Goal: Find contact information: Find contact information

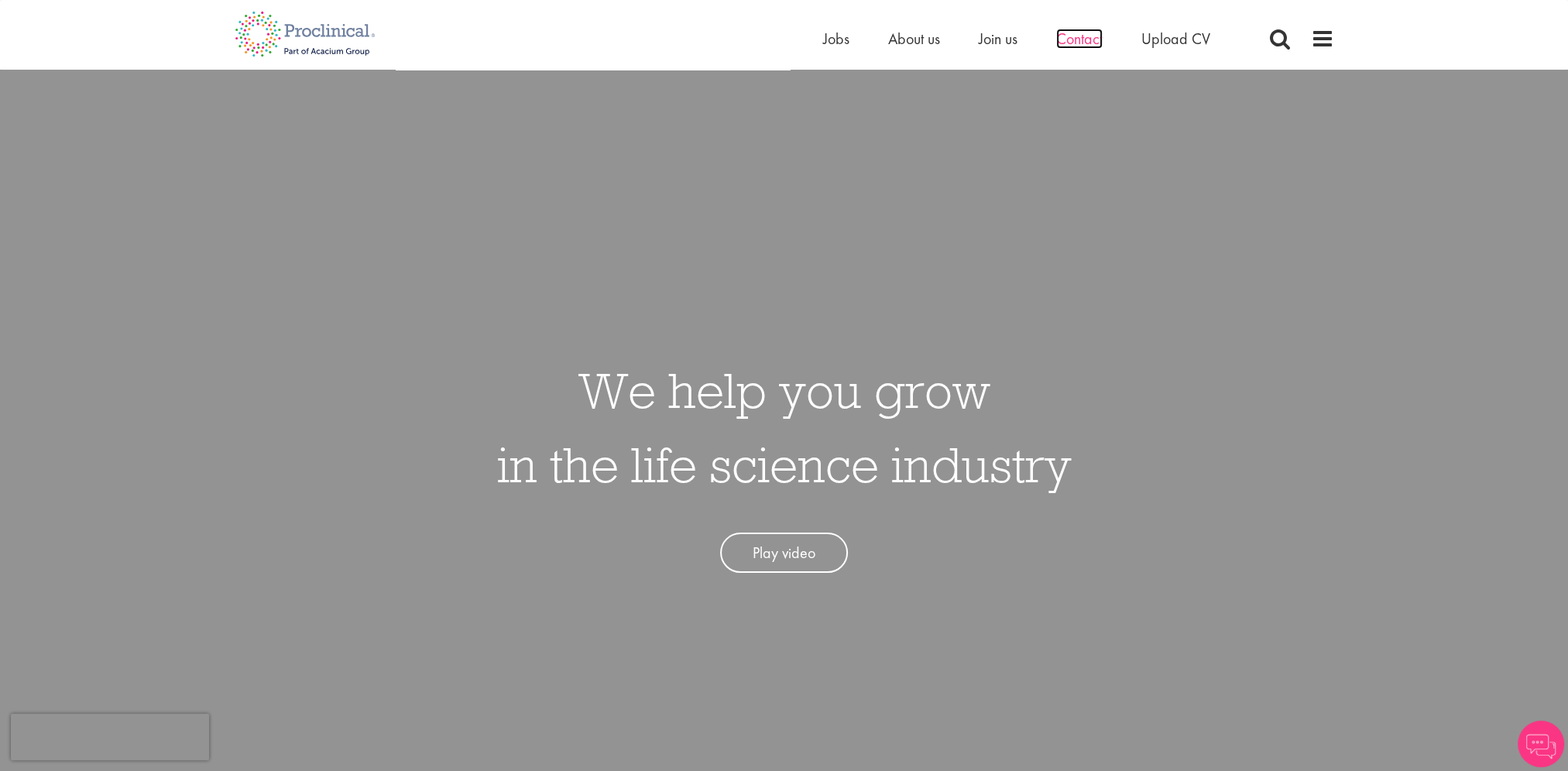
click at [1077, 39] on span "Contact" at bounding box center [1079, 38] width 46 height 20
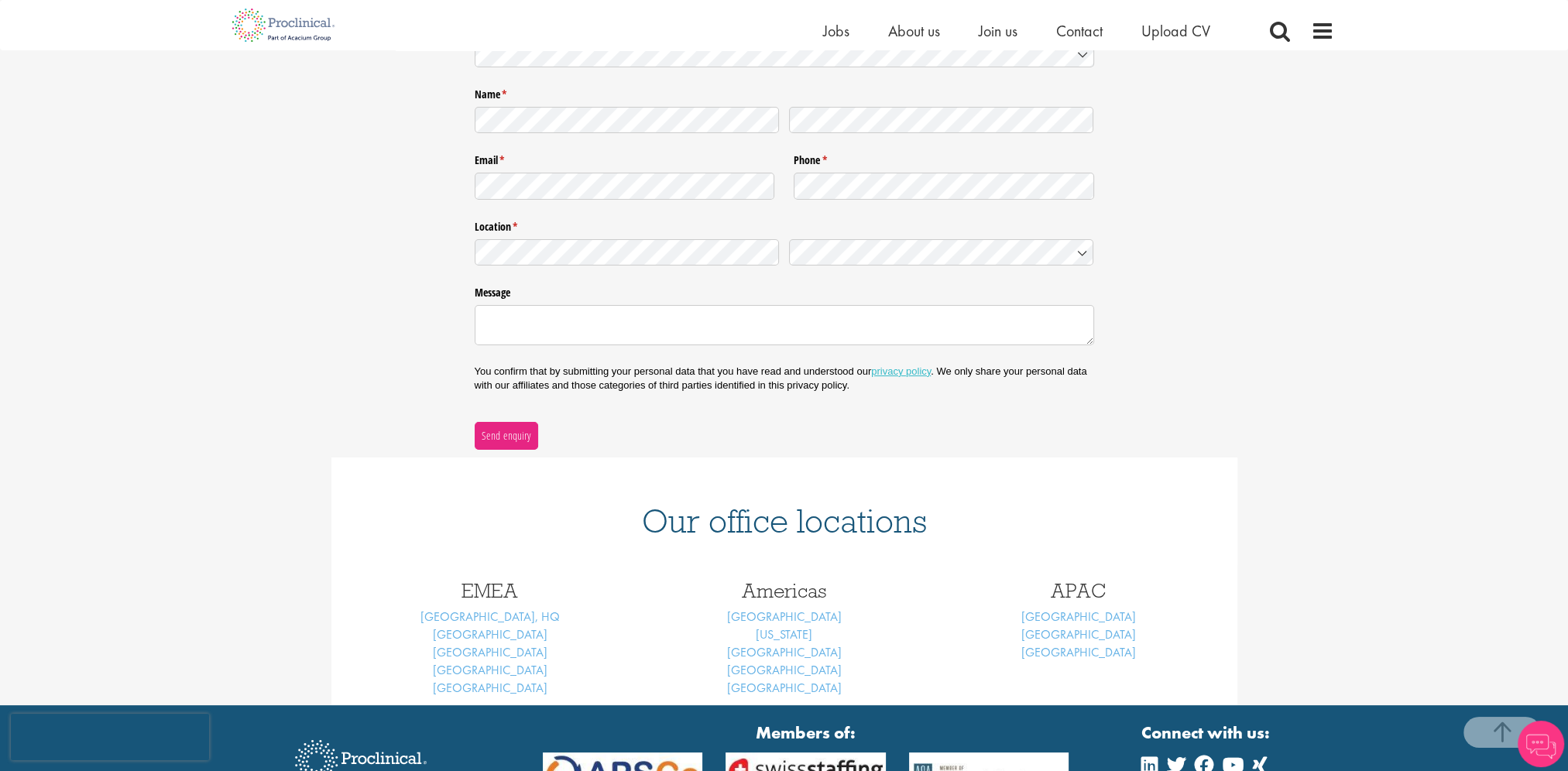
scroll to position [387, 0]
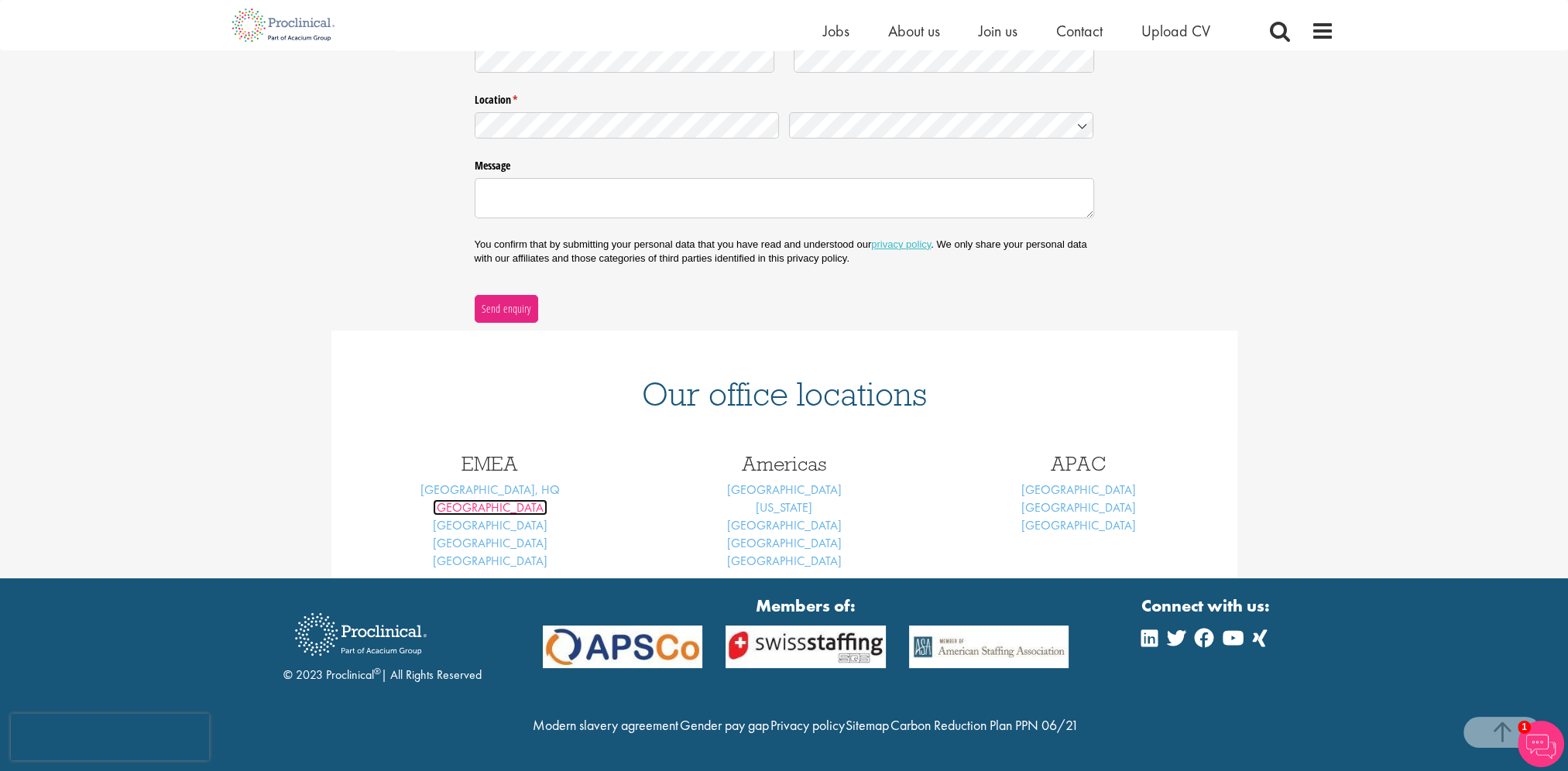
click at [496, 499] on link "[GEOGRAPHIC_DATA]" at bounding box center [489, 507] width 114 height 17
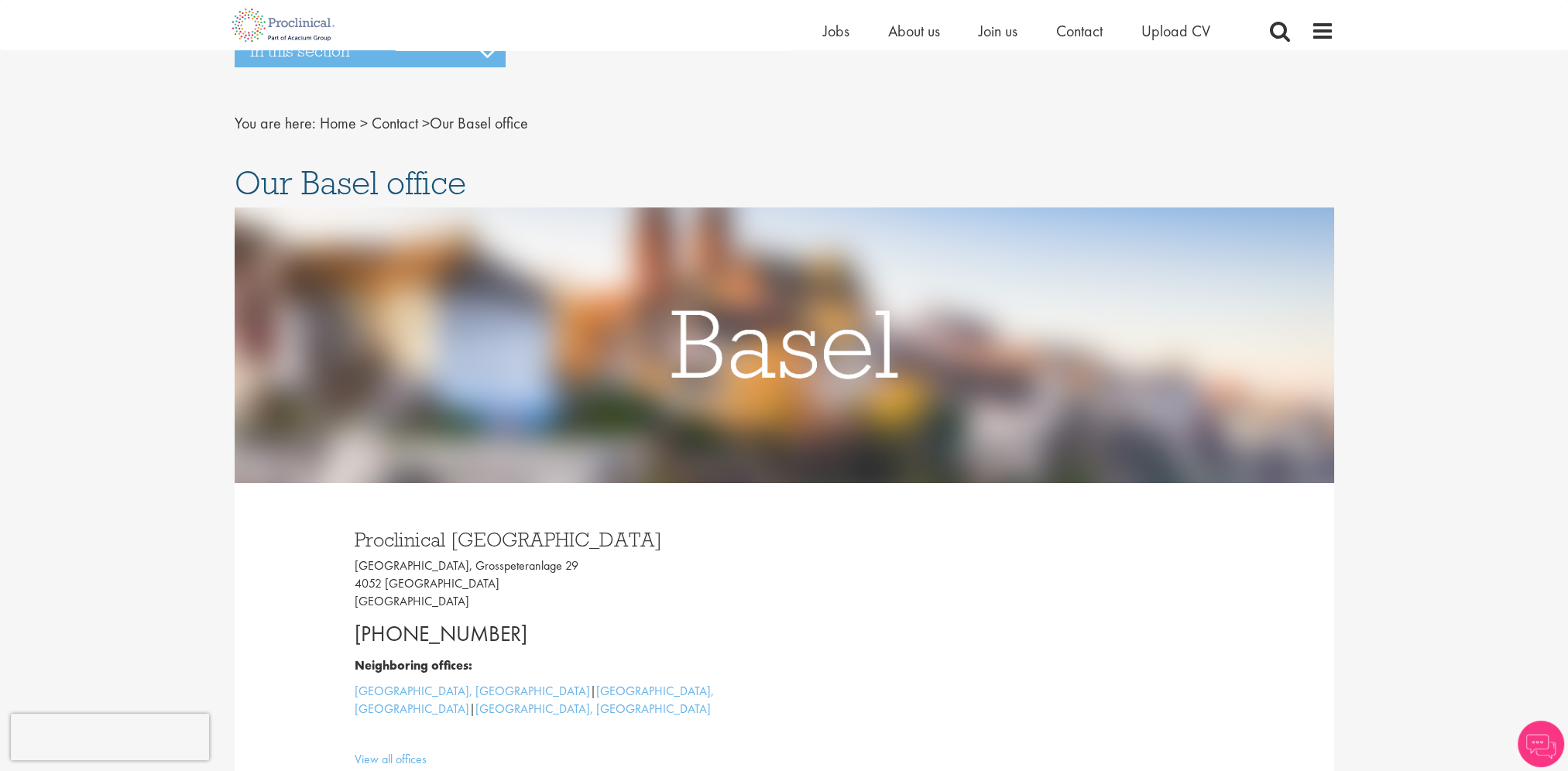
scroll to position [155, 0]
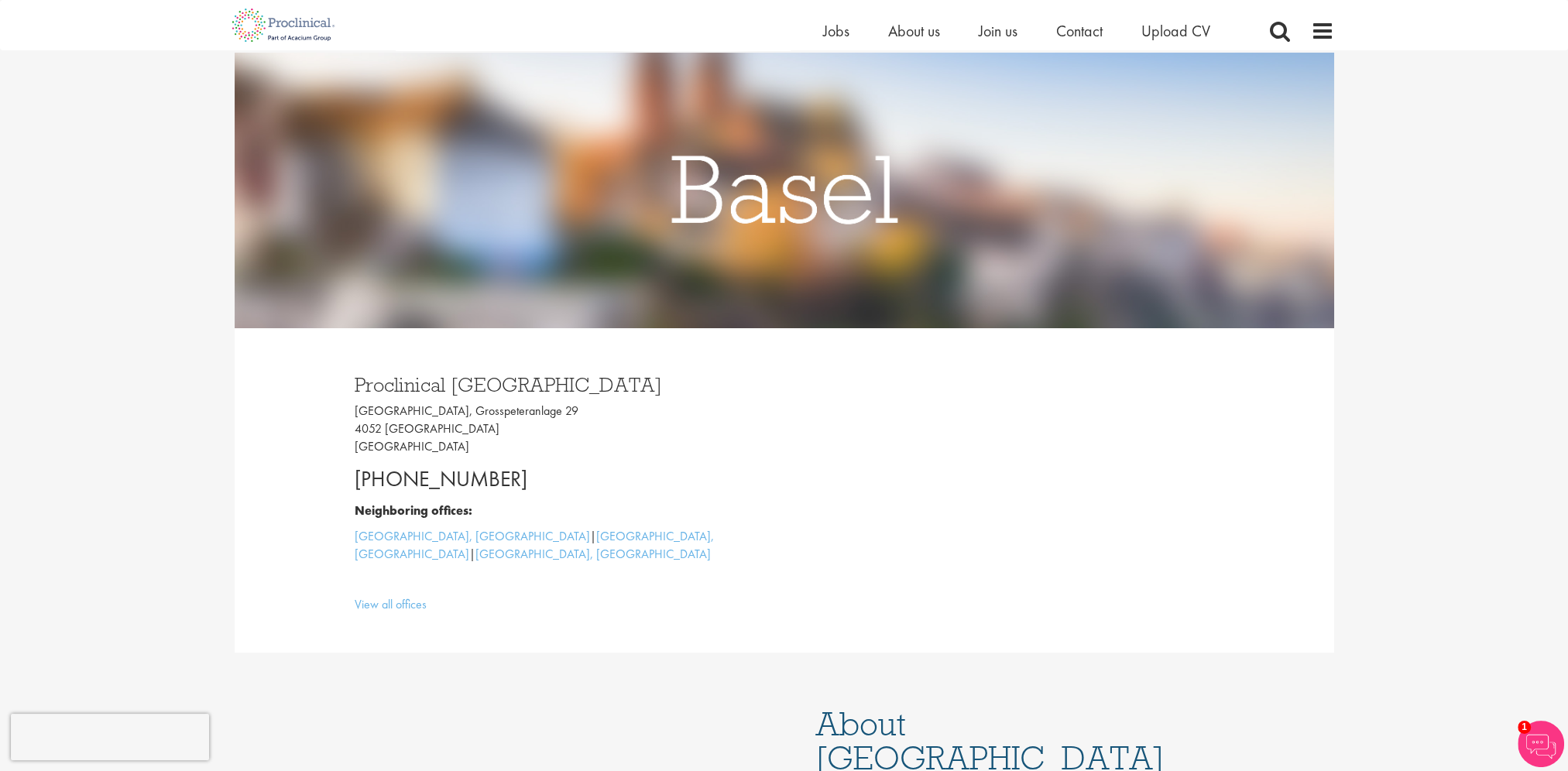
drag, startPoint x: 511, startPoint y: 479, endPoint x: 353, endPoint y: 494, distance: 158.7
click at [355, 494] on p "+41 61 508 7070" at bounding box center [564, 479] width 418 height 31
copy p "+41 61 508 7070"
click at [272, 426] on div "Proclinical Switzerland Grosspeter Tower, Grosspeteranlage 29 4052 Basel Switze…" at bounding box center [784, 490] width 1100 height 324
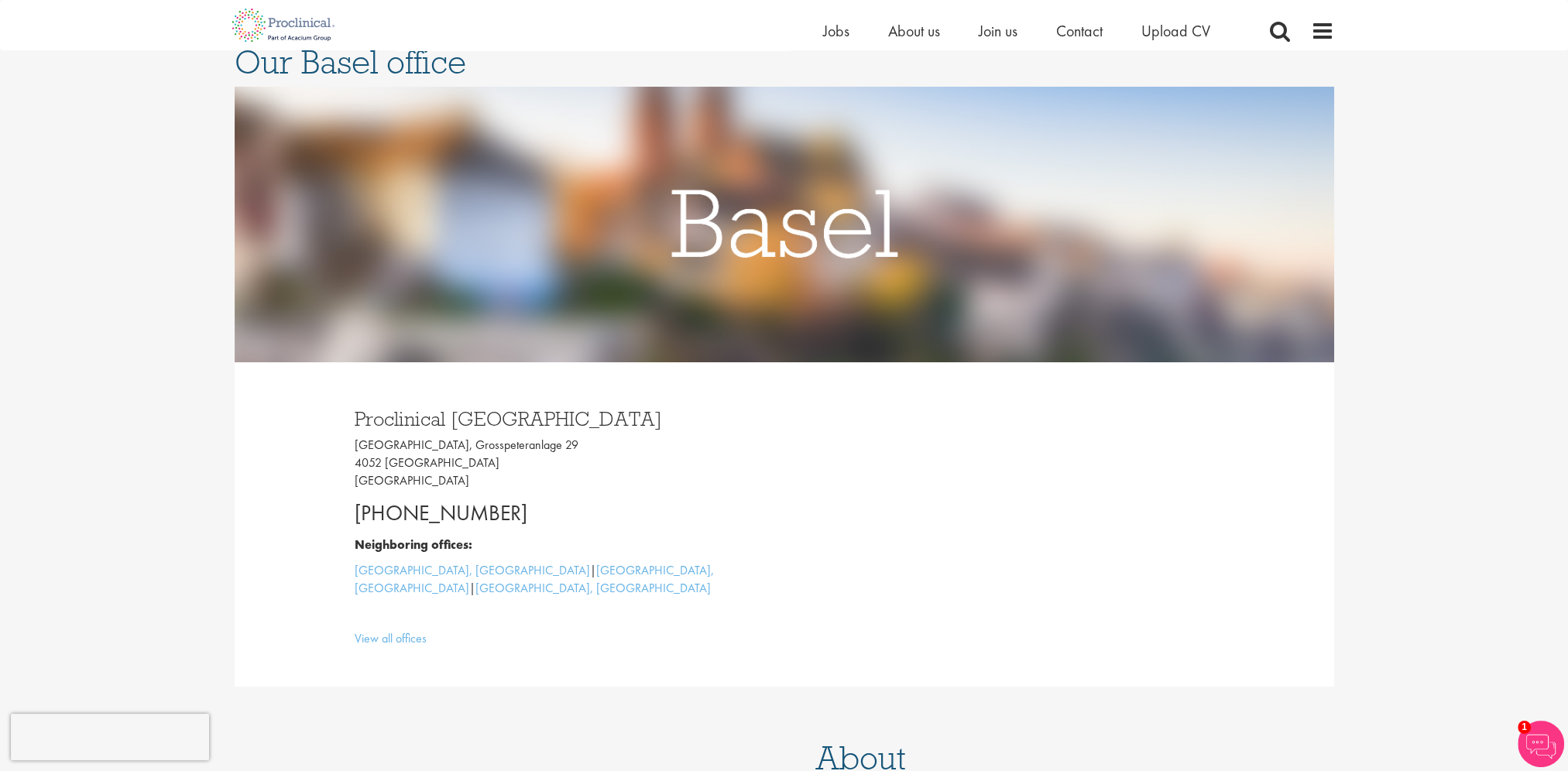
scroll to position [0, 0]
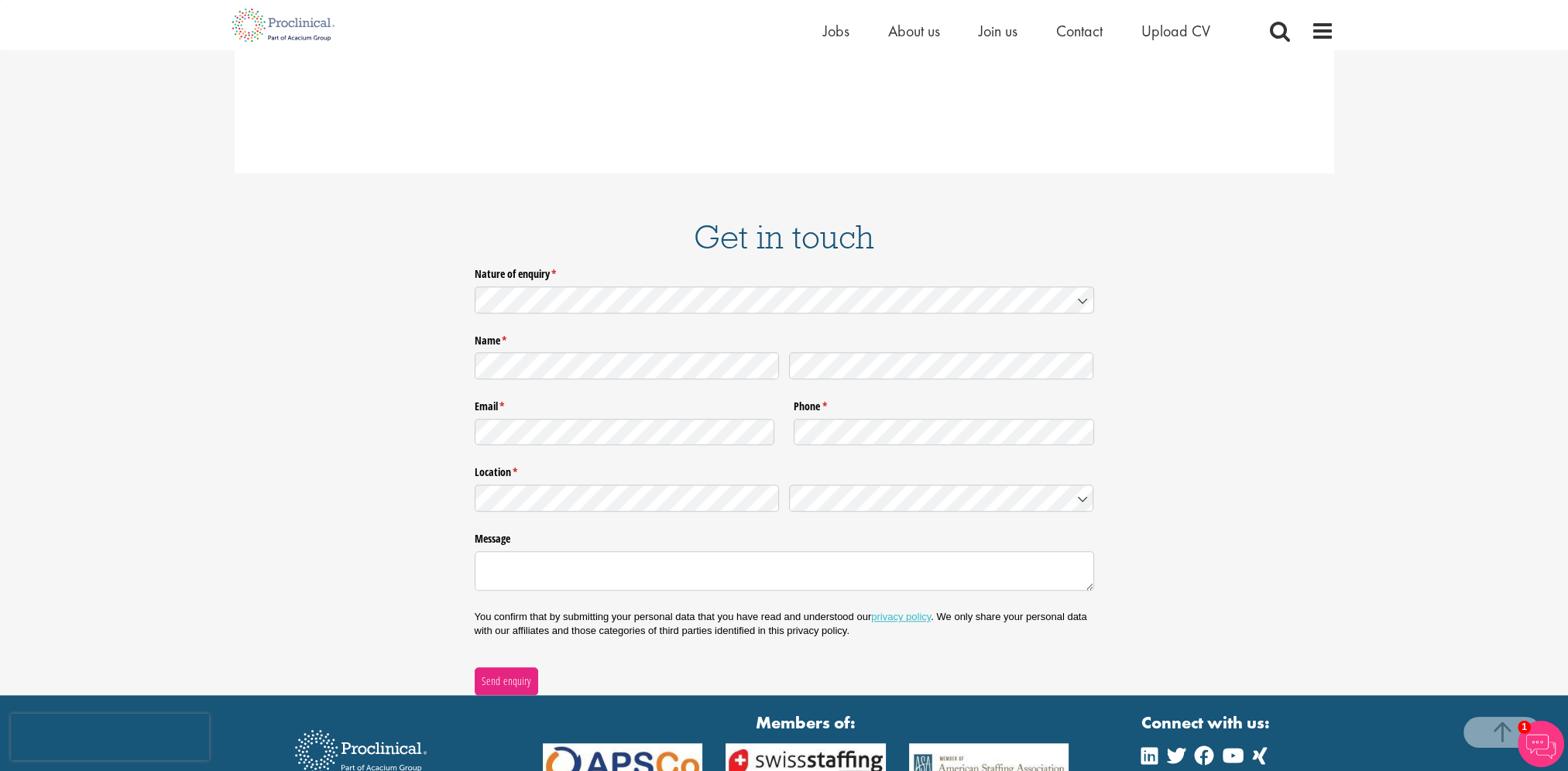
scroll to position [2057, 0]
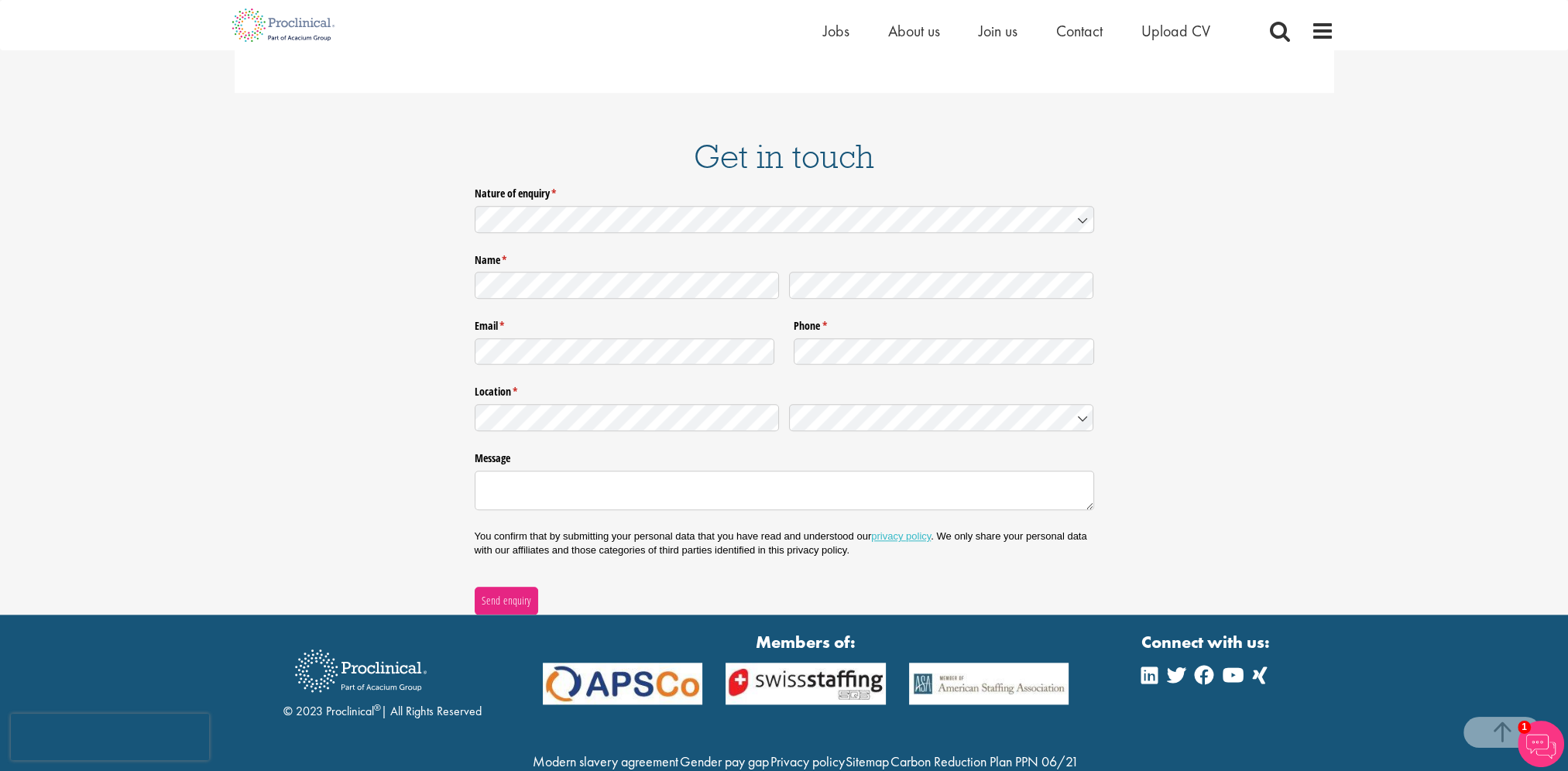
click at [348, 262] on div "Nature of enquiry * (required) Name * (required) Email * (required) Phone * (re…" at bounding box center [784, 398] width 1100 height 434
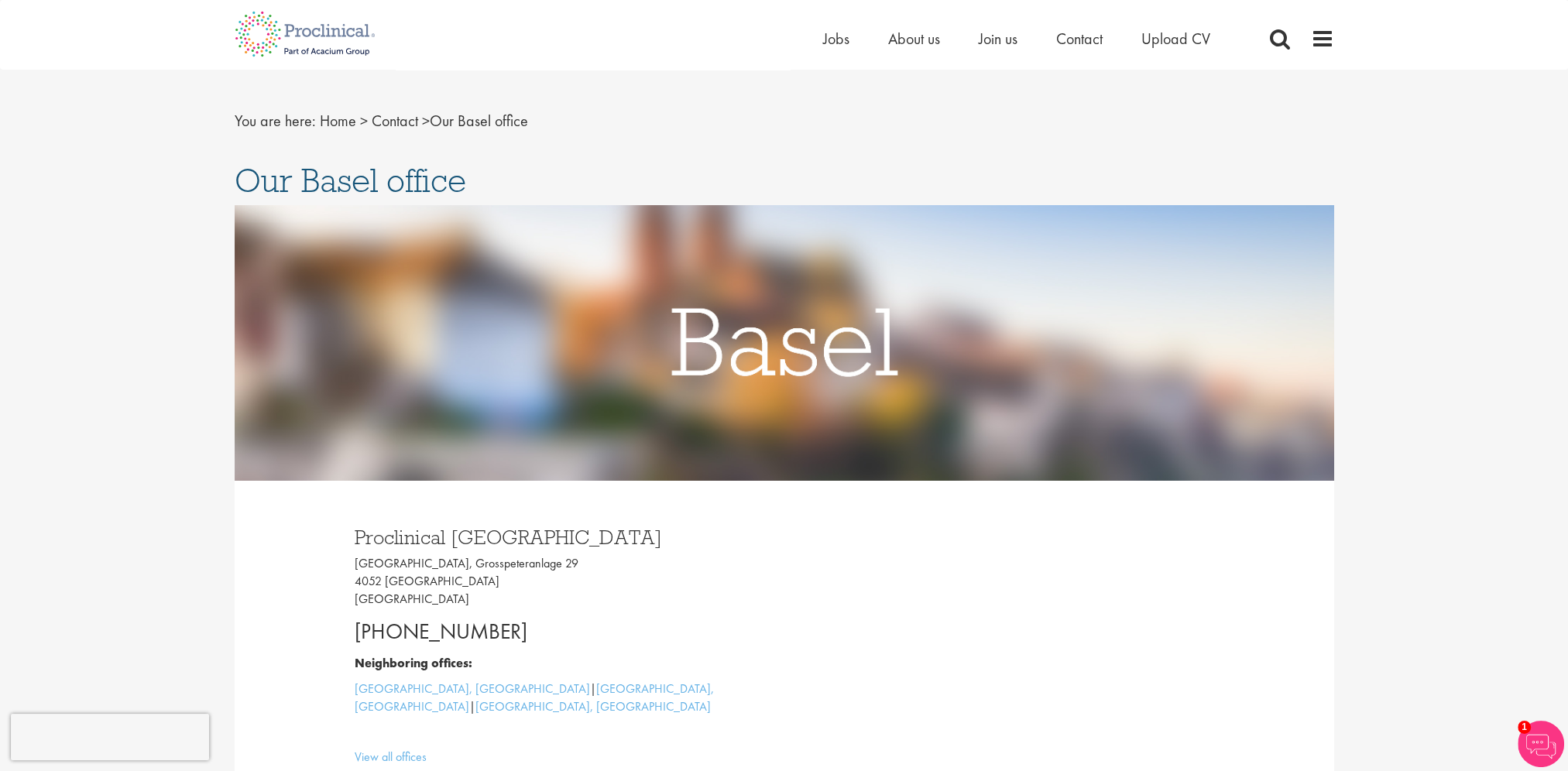
scroll to position [0, 0]
